Goal: Task Accomplishment & Management: Use online tool/utility

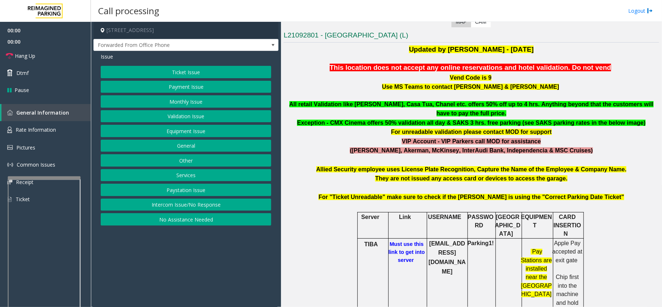
scroll to position [194, 0]
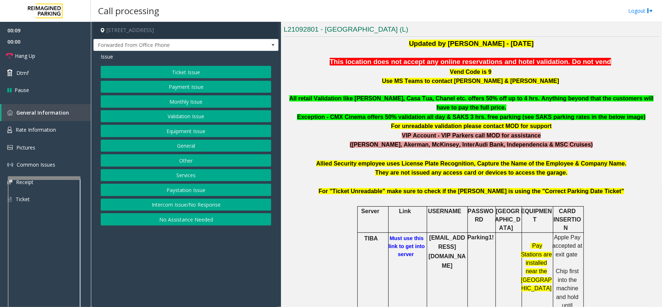
click at [185, 73] on button "Ticket Issue" at bounding box center [186, 72] width 171 height 12
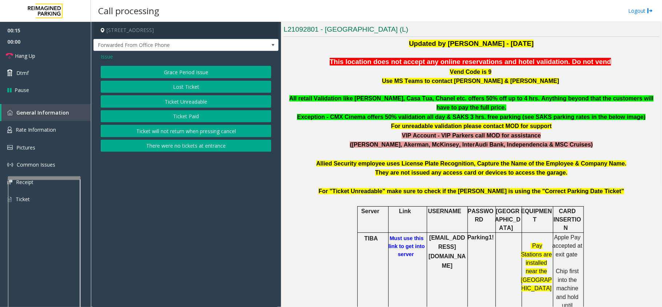
click at [193, 88] on button "Lost Ticket" at bounding box center [186, 87] width 171 height 12
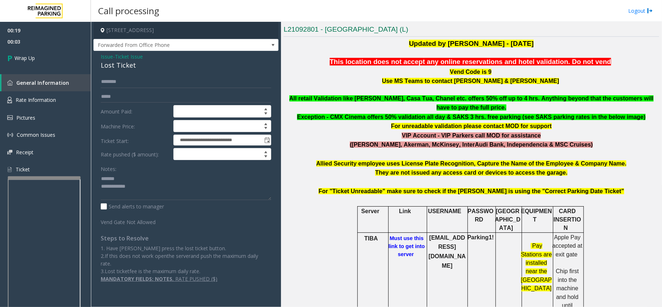
click at [119, 64] on div "Lost Ticket" at bounding box center [186, 65] width 171 height 10
copy div "Lost Ticket"
click at [125, 180] on textarea at bounding box center [186, 186] width 171 height 27
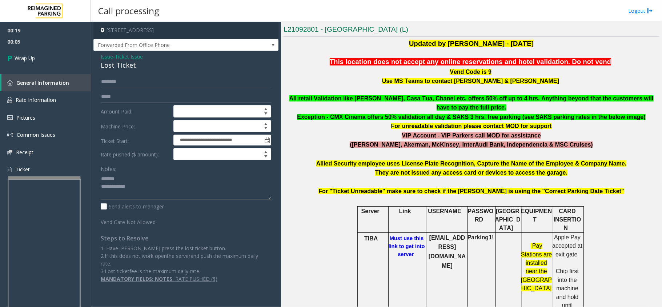
paste textarea "**********"
click at [143, 191] on textarea at bounding box center [186, 186] width 171 height 27
type textarea "**********"
click at [43, 55] on link "Wrap Up" at bounding box center [45, 57] width 91 height 21
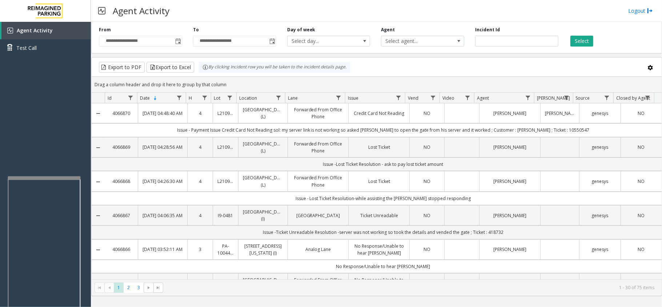
click at [643, 5] on div "Agent Activity Logout" at bounding box center [376, 11] width 571 height 22
click at [643, 12] on link "Logout" at bounding box center [640, 11] width 25 height 8
